Goal: Transaction & Acquisition: Purchase product/service

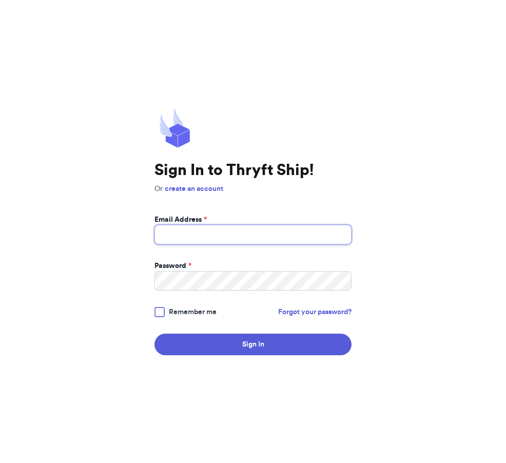
click at [340, 245] on input "Email Address *" at bounding box center [253, 235] width 197 height 20
type input "[EMAIL_ADDRESS][DOMAIN_NAME]"
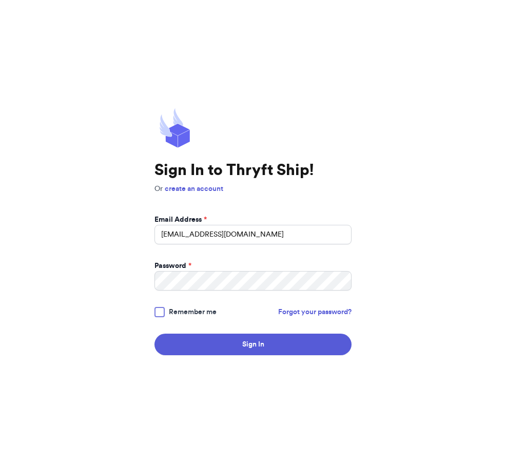
click at [253, 353] on button "Sign In" at bounding box center [253, 345] width 197 height 22
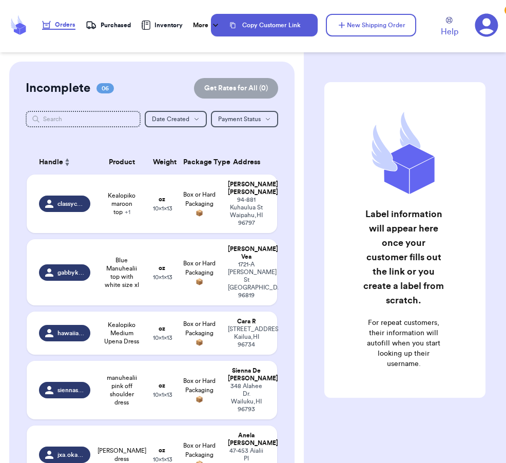
click at [48, 212] on div "classycbrit" at bounding box center [65, 204] width 52 height 16
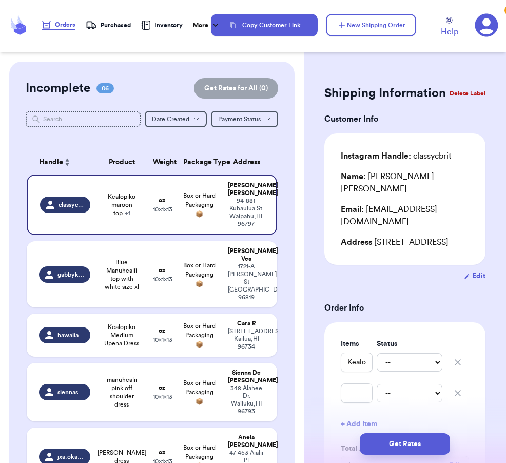
click at [457, 388] on icon "button" at bounding box center [458, 393] width 10 height 10
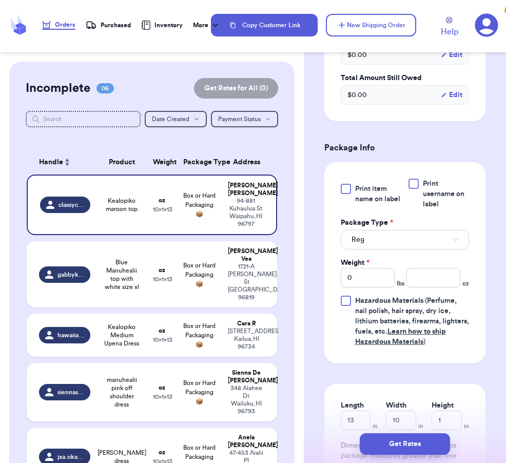
scroll to position [372, 0]
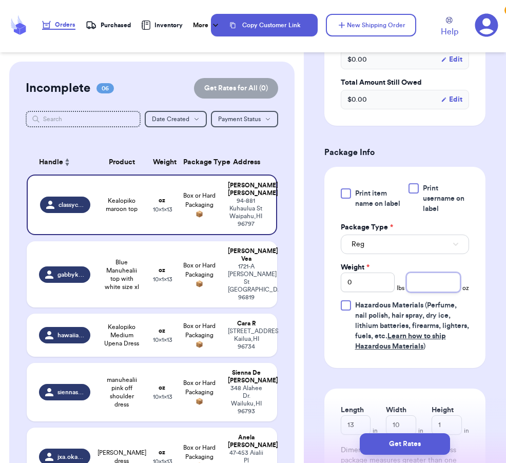
click at [435, 277] on input "number" at bounding box center [434, 283] width 54 height 20
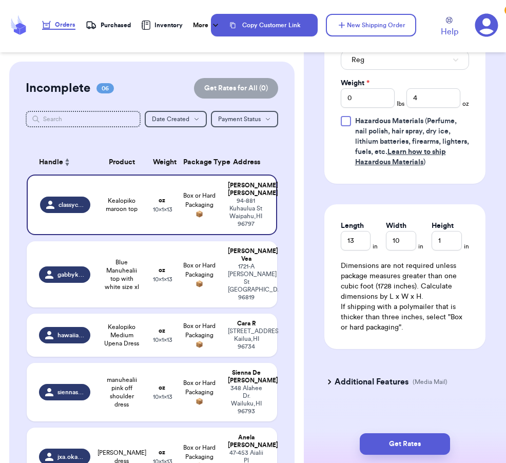
scroll to position [556, 0]
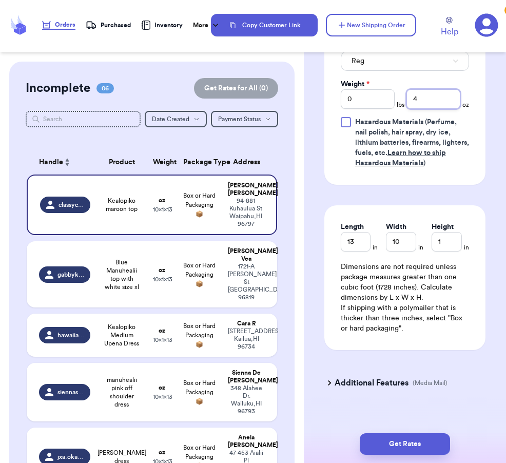
type input "4"
click at [424, 434] on button "Get Rates" at bounding box center [405, 445] width 90 height 22
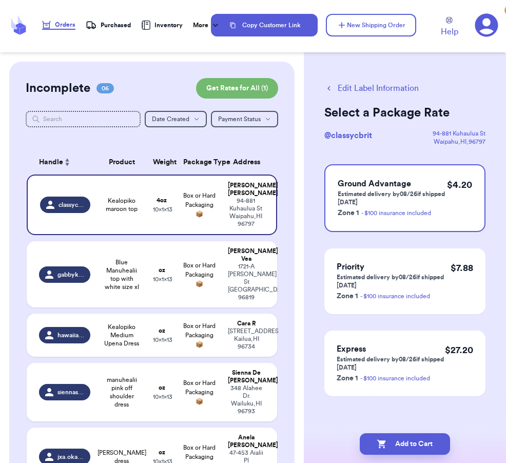
click at [422, 434] on button "Add to Cart" at bounding box center [405, 445] width 90 height 22
checkbox input "true"
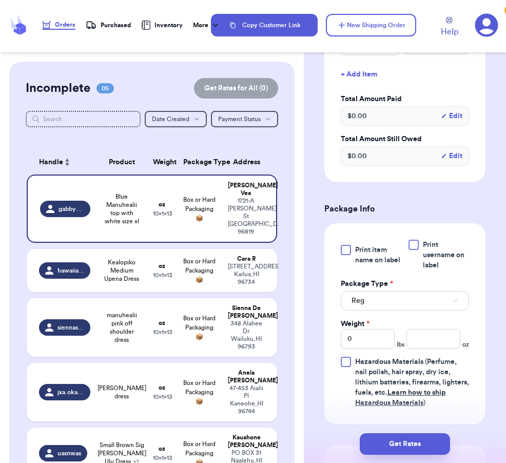
scroll to position [324, 0]
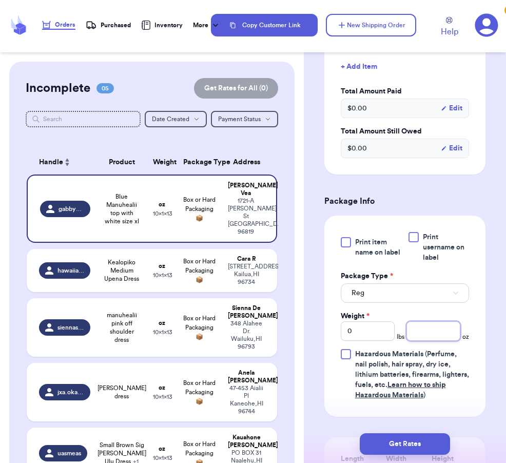
click at [435, 326] on input "number" at bounding box center [434, 332] width 54 height 20
type input "6"
click at [438, 434] on button "Get Rates" at bounding box center [405, 445] width 90 height 22
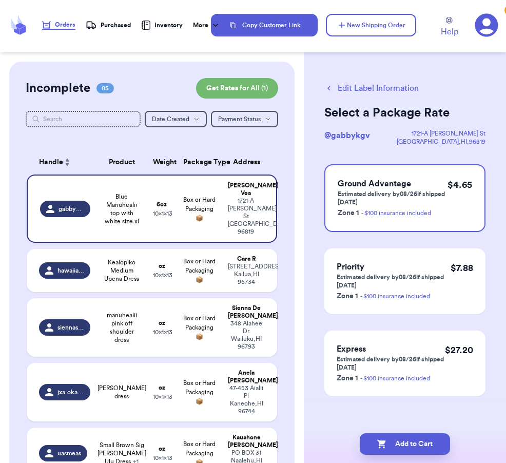
click at [428, 435] on button "Add to Cart" at bounding box center [405, 445] width 90 height 22
checkbox input "true"
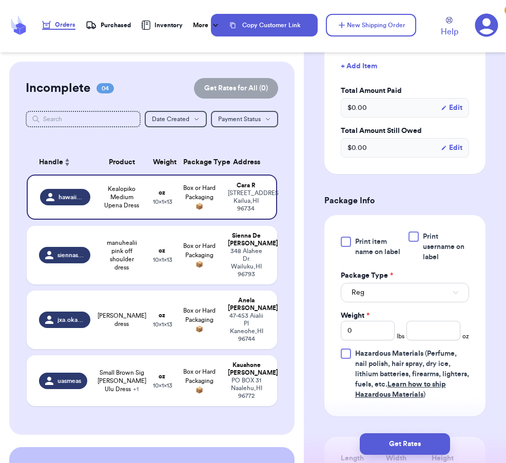
scroll to position [323, 0]
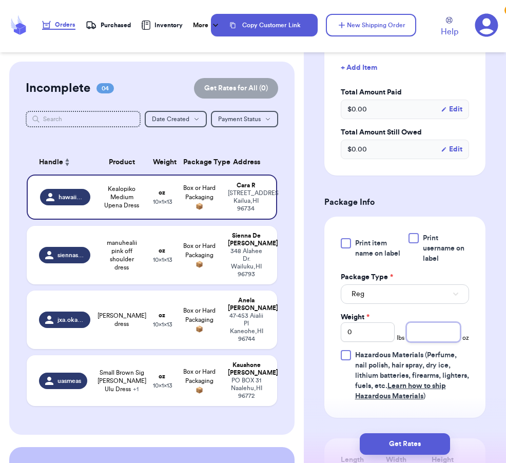
click at [437, 336] on input "number" at bounding box center [434, 333] width 54 height 20
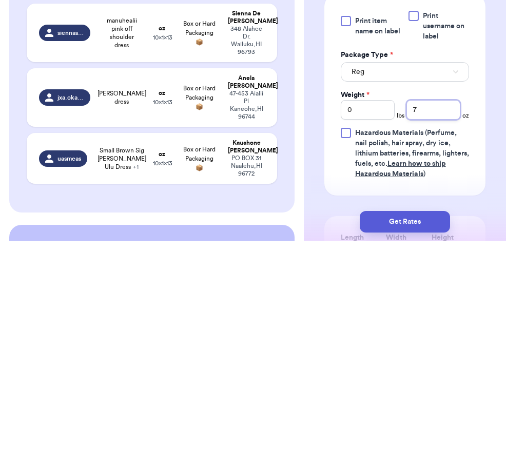
type input "7"
click at [428, 434] on button "Get Rates" at bounding box center [405, 445] width 90 height 22
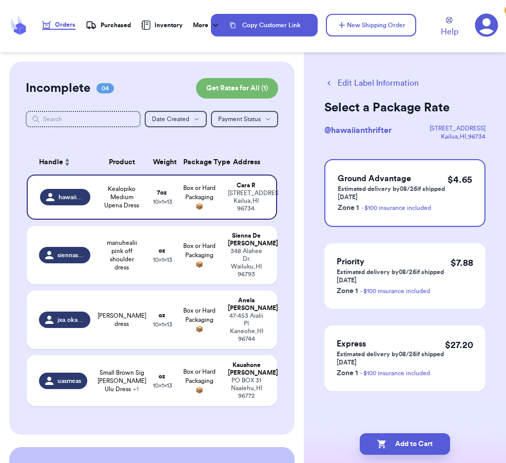
scroll to position [0, 0]
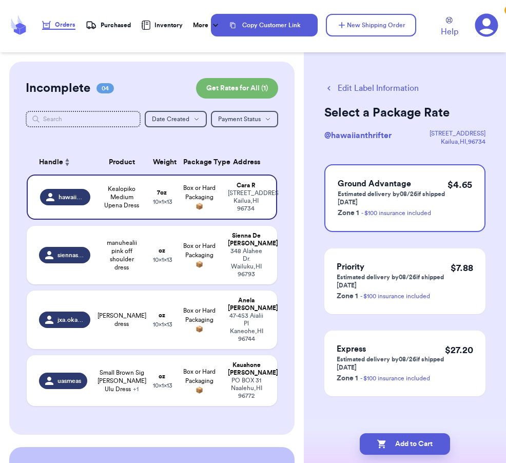
click at [426, 434] on button "Add to Cart" at bounding box center [405, 445] width 90 height 22
checkbox input "true"
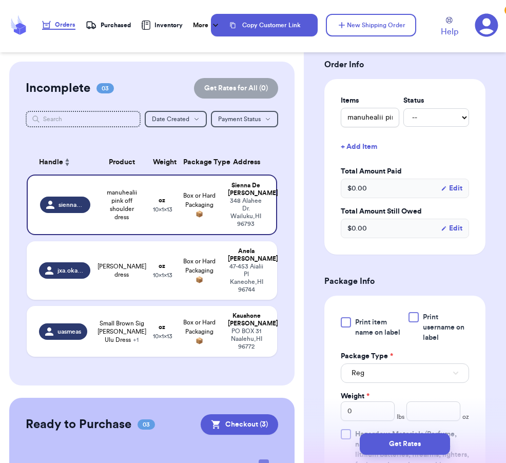
scroll to position [242, 0]
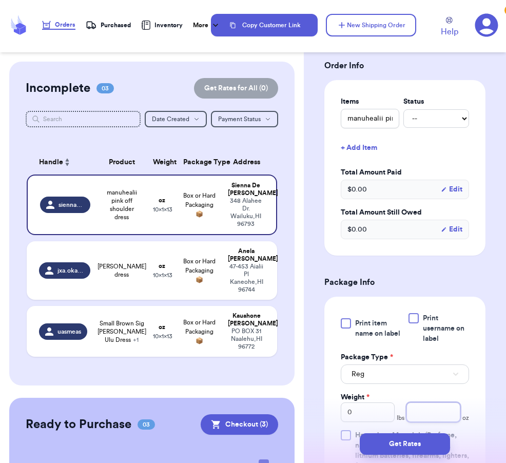
click at [425, 403] on input "number" at bounding box center [434, 413] width 54 height 20
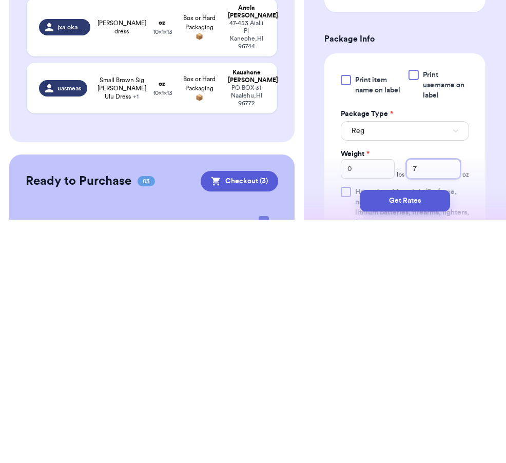
type input "7"
click at [419, 434] on button "Get Rates" at bounding box center [405, 445] width 90 height 22
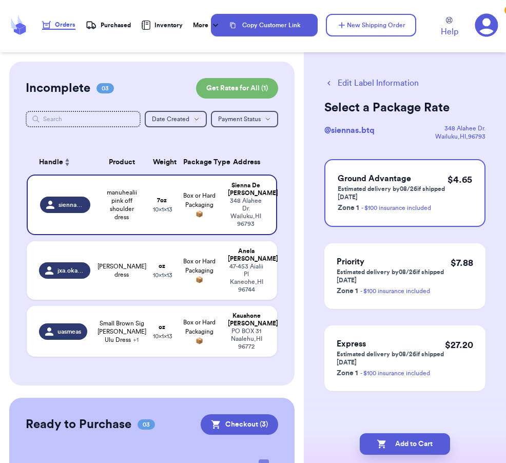
scroll to position [0, 0]
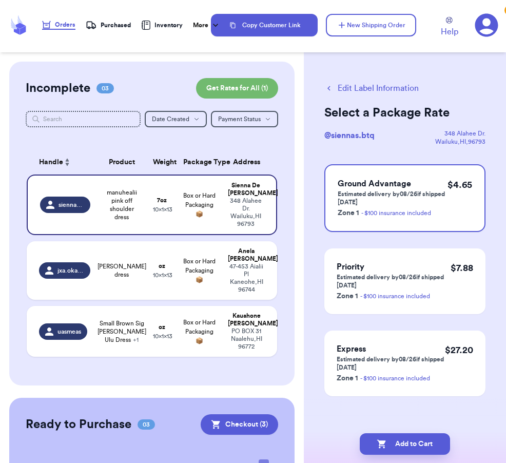
click at [411, 434] on button "Add to Cart" at bounding box center [405, 445] width 90 height 22
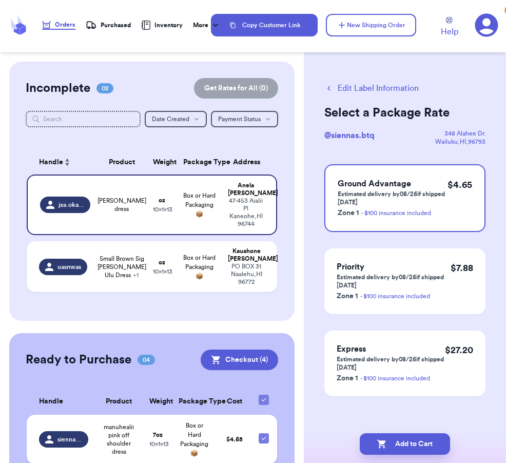
checkbox input "true"
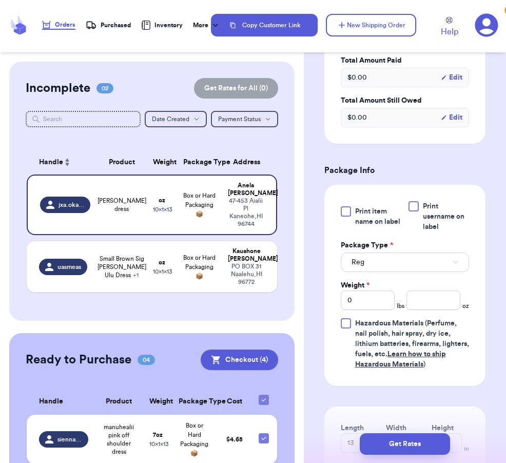
scroll to position [357, 0]
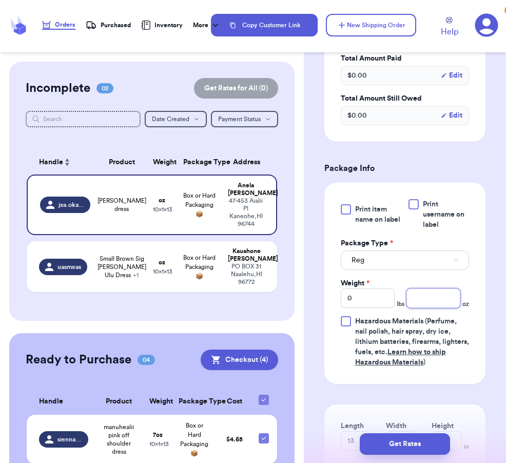
click at [428, 293] on input "number" at bounding box center [434, 299] width 54 height 20
type input "8"
click at [415, 434] on button "Get Rates" at bounding box center [405, 445] width 90 height 22
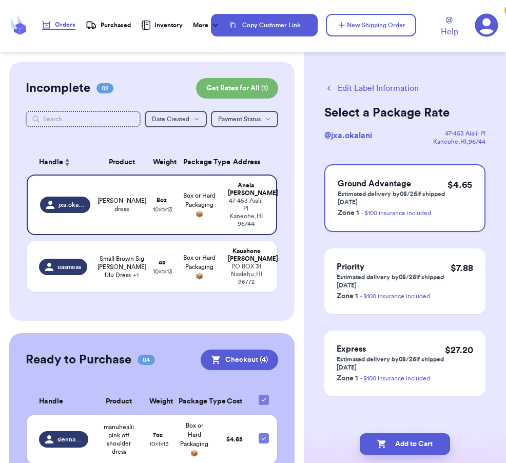
click at [426, 439] on button "Add to Cart" at bounding box center [405, 445] width 90 height 22
checkbox input "true"
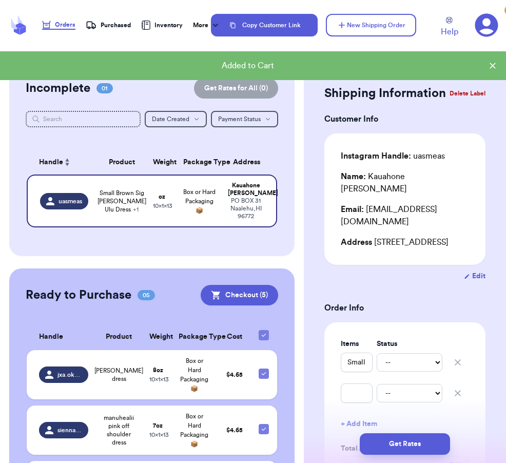
click at [458, 392] on icon "button" at bounding box center [458, 393] width 5 height 5
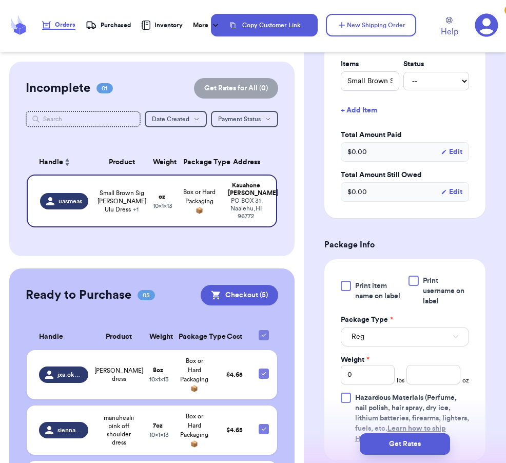
scroll to position [281, 0]
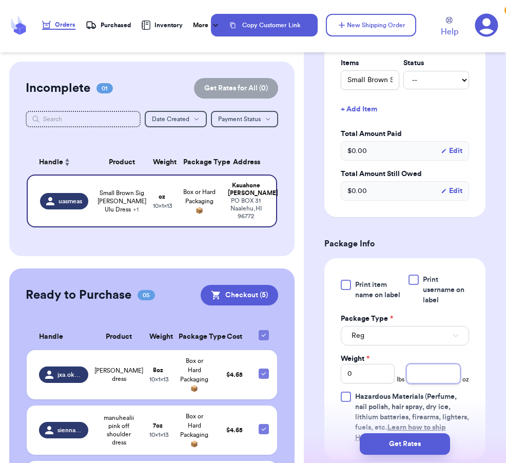
click at [438, 381] on input "number" at bounding box center [434, 374] width 54 height 20
type input "9"
click at [411, 437] on button "Get Rates" at bounding box center [405, 445] width 90 height 22
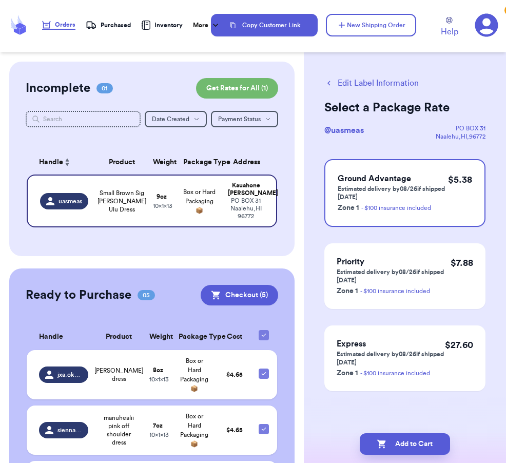
scroll to position [0, 0]
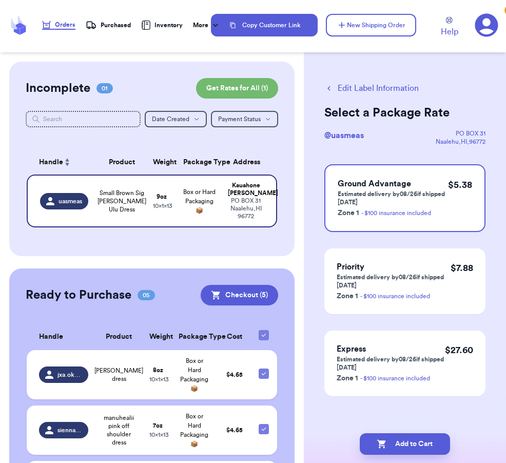
click at [405, 435] on button "Add to Cart" at bounding box center [405, 445] width 90 height 22
checkbox input "true"
